Goal: Information Seeking & Learning: Learn about a topic

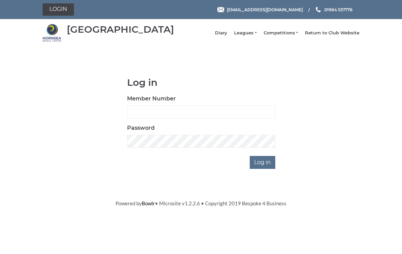
scroll to position [51, 0]
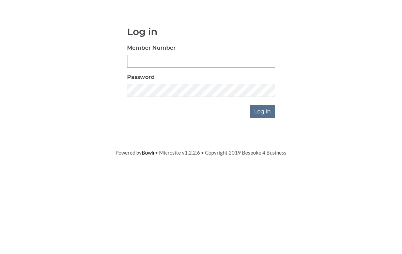
type input "0196"
click at [263, 156] on input "Log in" at bounding box center [263, 162] width 26 height 13
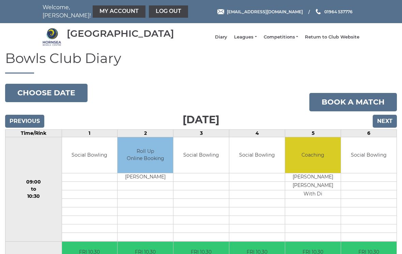
click at [108, 13] on link "My Account" at bounding box center [119, 11] width 53 height 12
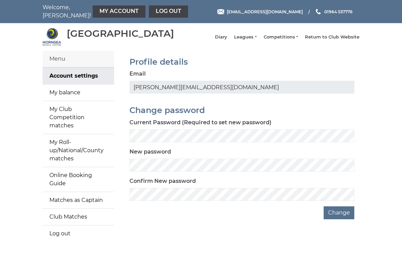
click at [86, 95] on link "My balance" at bounding box center [79, 93] width 72 height 16
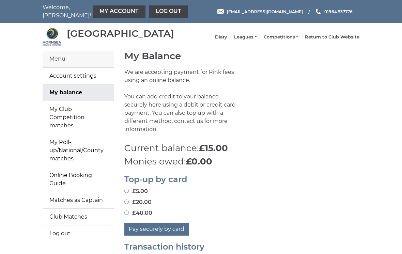
click at [256, 40] on link "Leagues" at bounding box center [245, 37] width 23 height 6
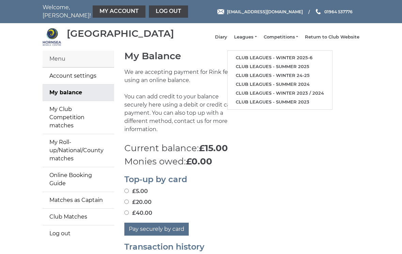
click at [260, 60] on link "Club leagues - Winter 2025-6" at bounding box center [280, 58] width 105 height 9
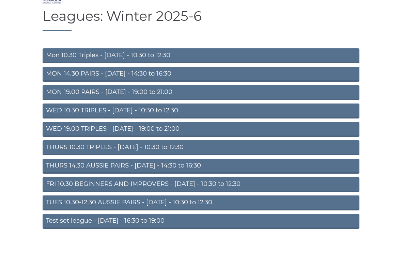
scroll to position [45, 0]
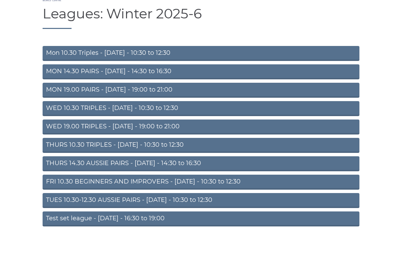
click at [235, 58] on link "Mon 10.30 Triples - [DATE] - 10:30 to 12:30" at bounding box center [201, 53] width 317 height 15
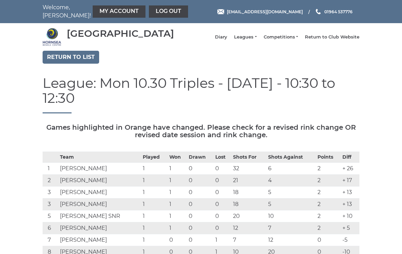
click at [253, 40] on link "Leagues" at bounding box center [245, 37] width 23 height 6
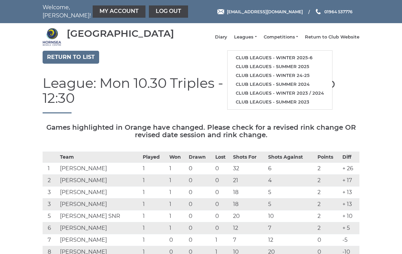
click at [272, 59] on link "Club leagues - Winter 2025-6" at bounding box center [280, 58] width 105 height 9
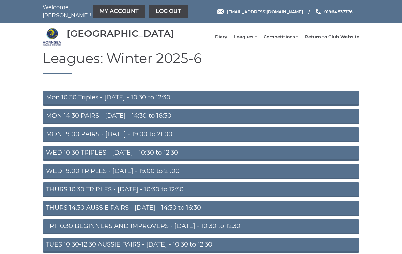
click at [216, 139] on link "MON 19.00 PAIRS - [DATE] - 19:00 to 21:00" at bounding box center [201, 135] width 317 height 15
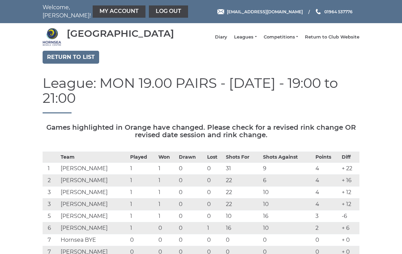
click at [251, 39] on link "Leagues" at bounding box center [245, 37] width 23 height 6
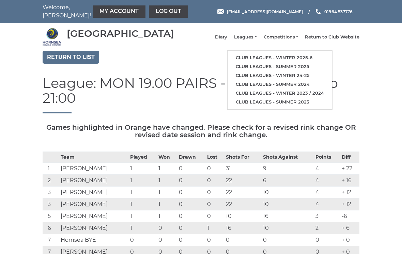
click at [261, 60] on link "Club leagues - Winter 2025-6" at bounding box center [280, 58] width 105 height 9
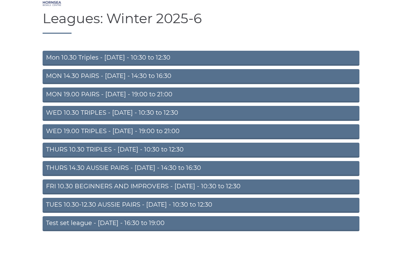
scroll to position [40, 0]
click at [219, 176] on link "THURS 14.30 AUSSIE PAIRS - [DATE] - 14:30 to 16:30" at bounding box center [201, 168] width 317 height 15
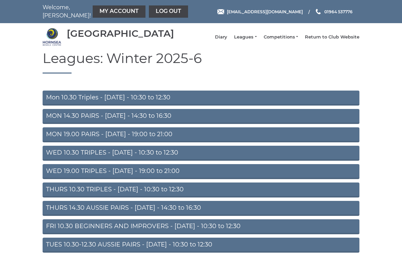
scroll to position [51, 0]
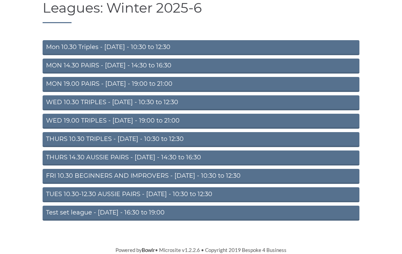
click at [240, 142] on link "THURS 10.30 TRIPLES - [DATE] - 10:30 to 12:30" at bounding box center [201, 139] width 317 height 15
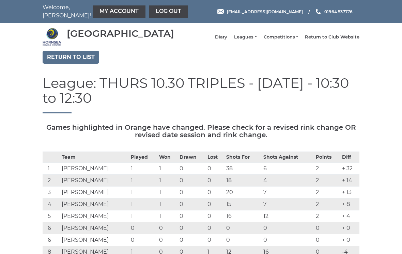
click at [255, 40] on link "Leagues" at bounding box center [245, 37] width 23 height 6
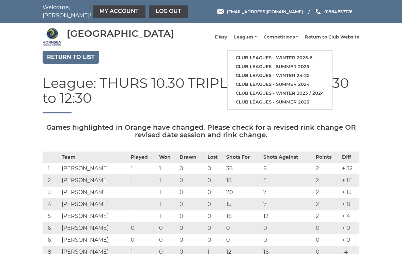
click at [81, 61] on link "Return to list" at bounding box center [71, 57] width 57 height 13
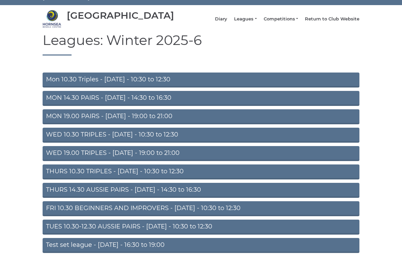
scroll to position [45, 0]
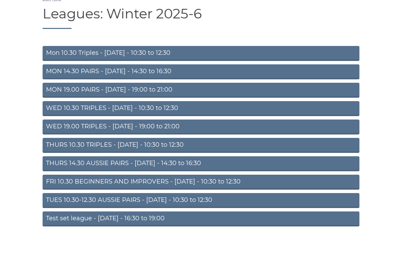
click at [294, 204] on link "TUES 10.30-12.30 AUSSIE PAIRS - [DATE] - 10:30 to 12:30" at bounding box center [201, 200] width 317 height 15
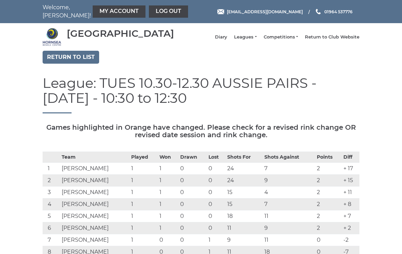
click at [288, 187] on td "9" at bounding box center [289, 181] width 53 height 12
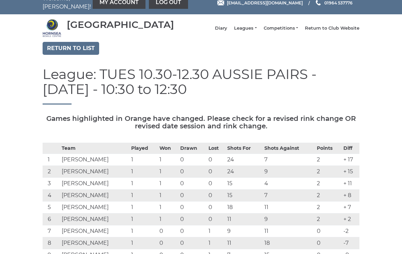
scroll to position [9, 0]
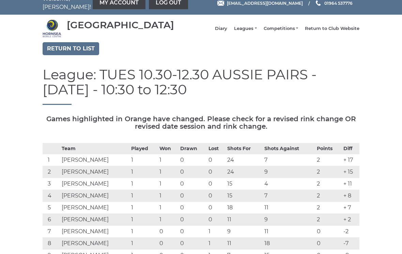
click at [81, 55] on link "Return to list" at bounding box center [71, 48] width 57 height 13
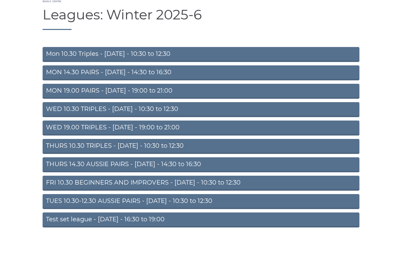
scroll to position [45, 0]
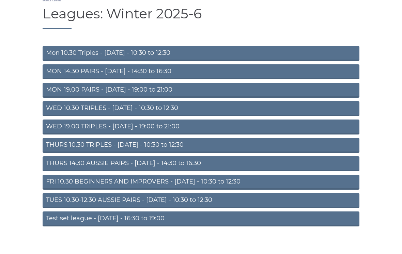
click at [177, 61] on link "Mon 10.30 Triples - Monday - 10:30 to 12:30" at bounding box center [201, 53] width 317 height 15
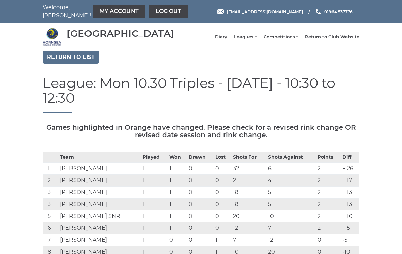
click at [74, 60] on link "Return to list" at bounding box center [71, 57] width 57 height 13
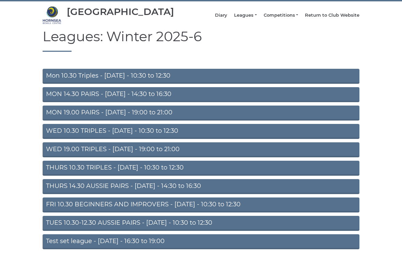
scroll to position [45, 0]
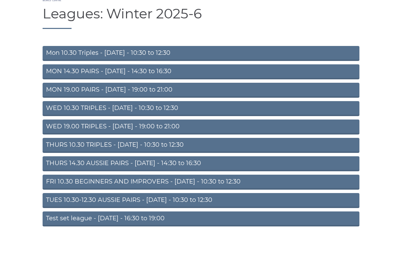
click at [203, 227] on link "Test set league - [DATE] - 16:30 to 19:00" at bounding box center [201, 219] width 317 height 15
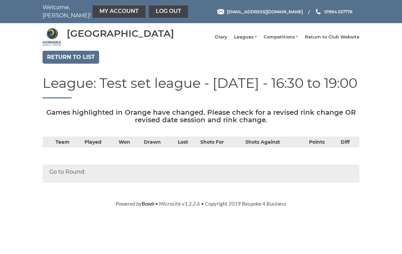
click at [74, 64] on link "Return to list" at bounding box center [71, 57] width 57 height 13
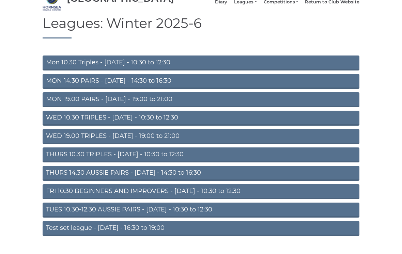
scroll to position [45, 0]
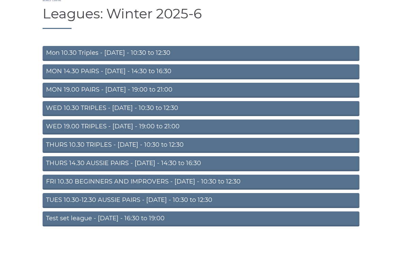
click at [220, 134] on link "WED 19.00 TRIPLES - [DATE] - 19:00 to 21:00" at bounding box center [201, 127] width 317 height 15
